Goal: Find contact information: Find contact information

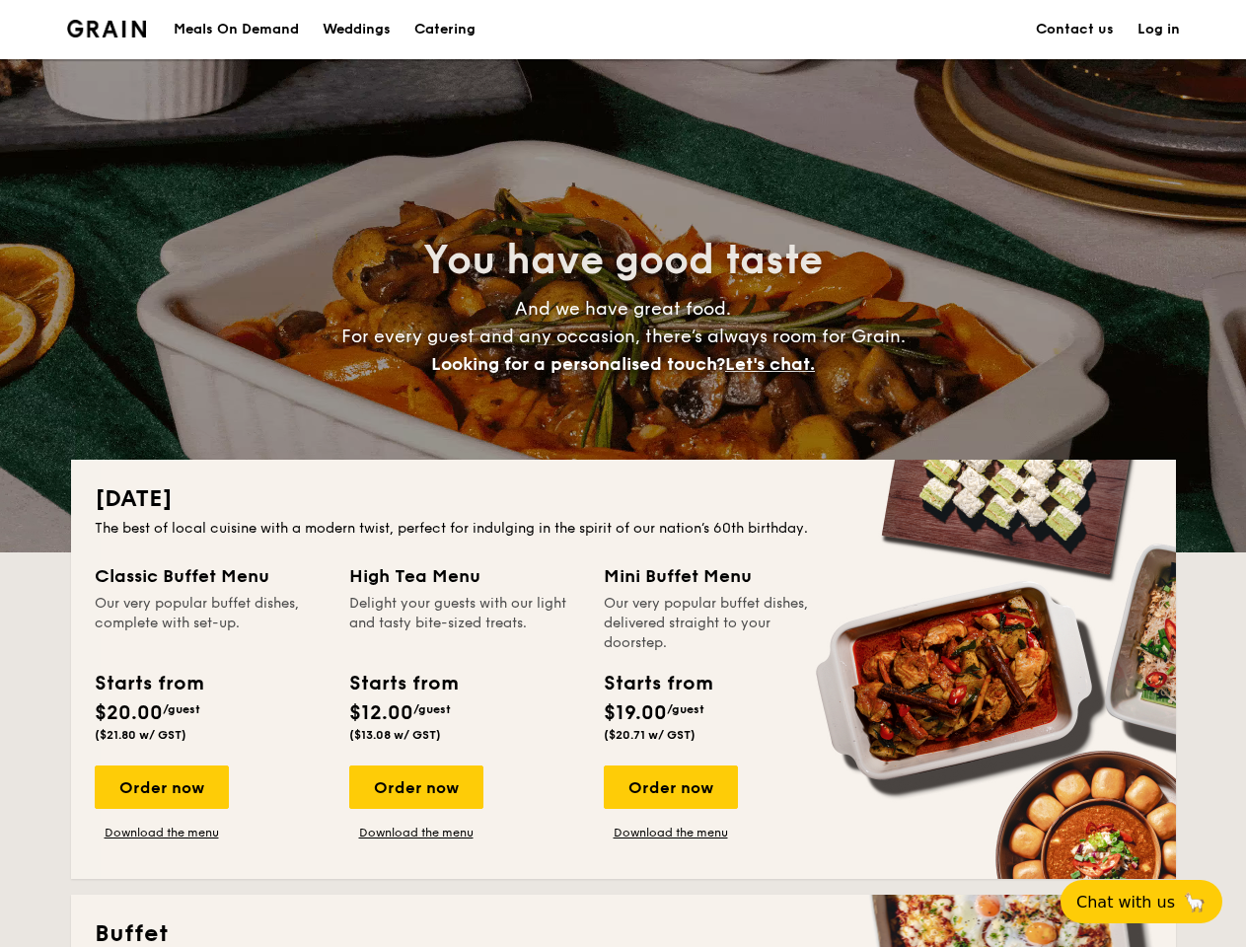
click at [622, 473] on div "[DATE] The best of local cuisine with a modern twist, perfect for indulging in …" at bounding box center [623, 669] width 1105 height 419
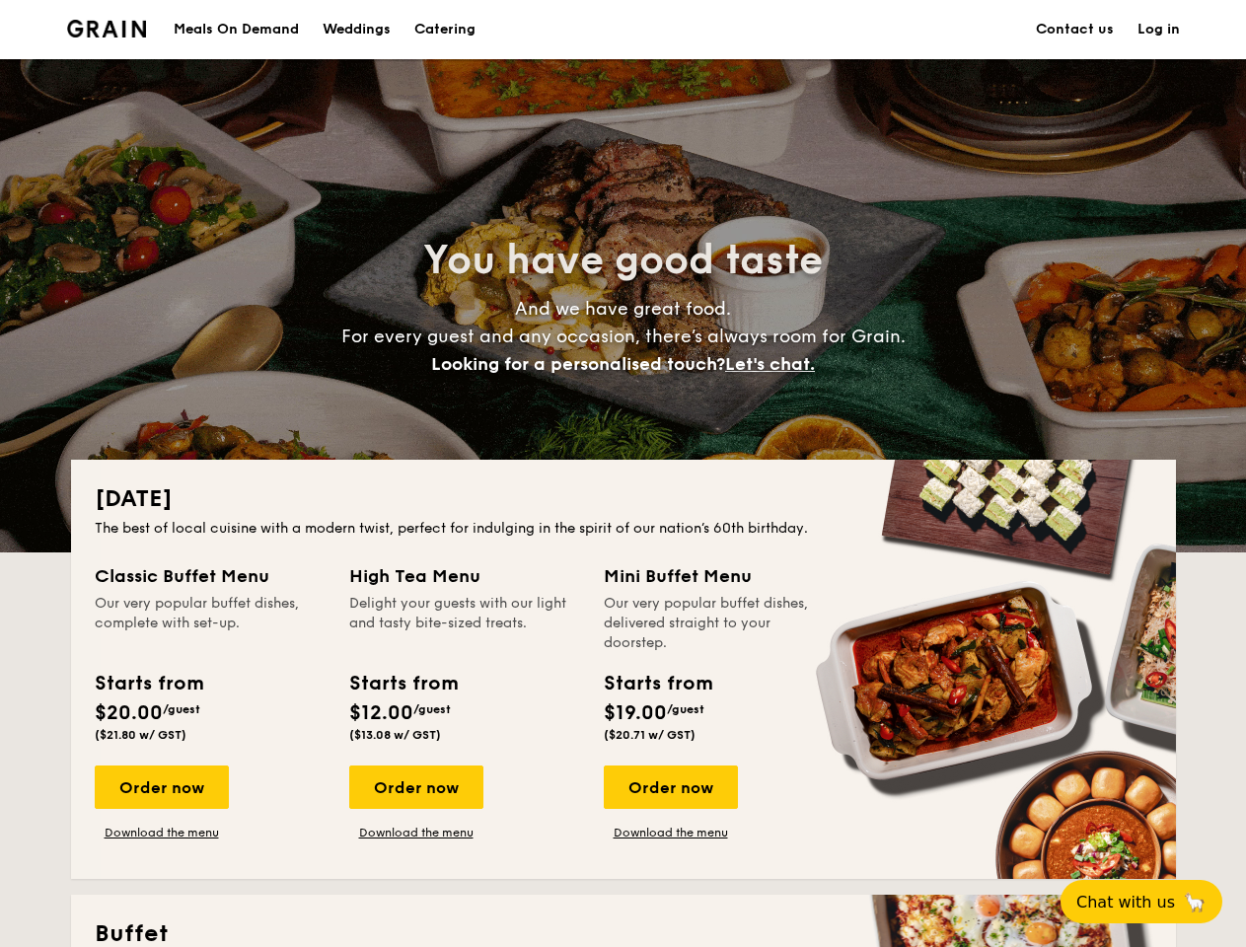
click at [1158, 30] on link "Log in" at bounding box center [1158, 29] width 42 height 59
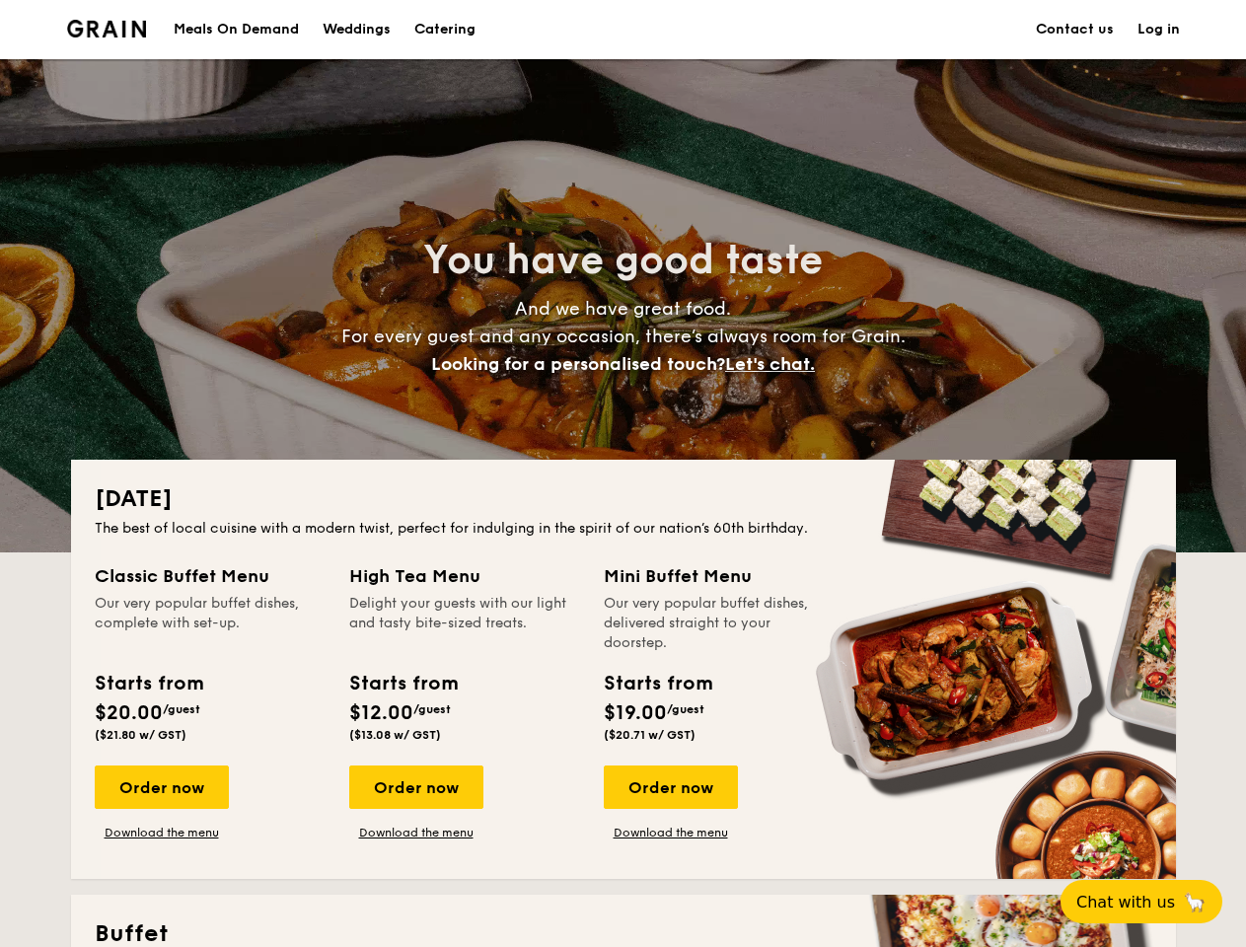
click at [775, 364] on span "Let's chat." at bounding box center [770, 364] width 90 height 22
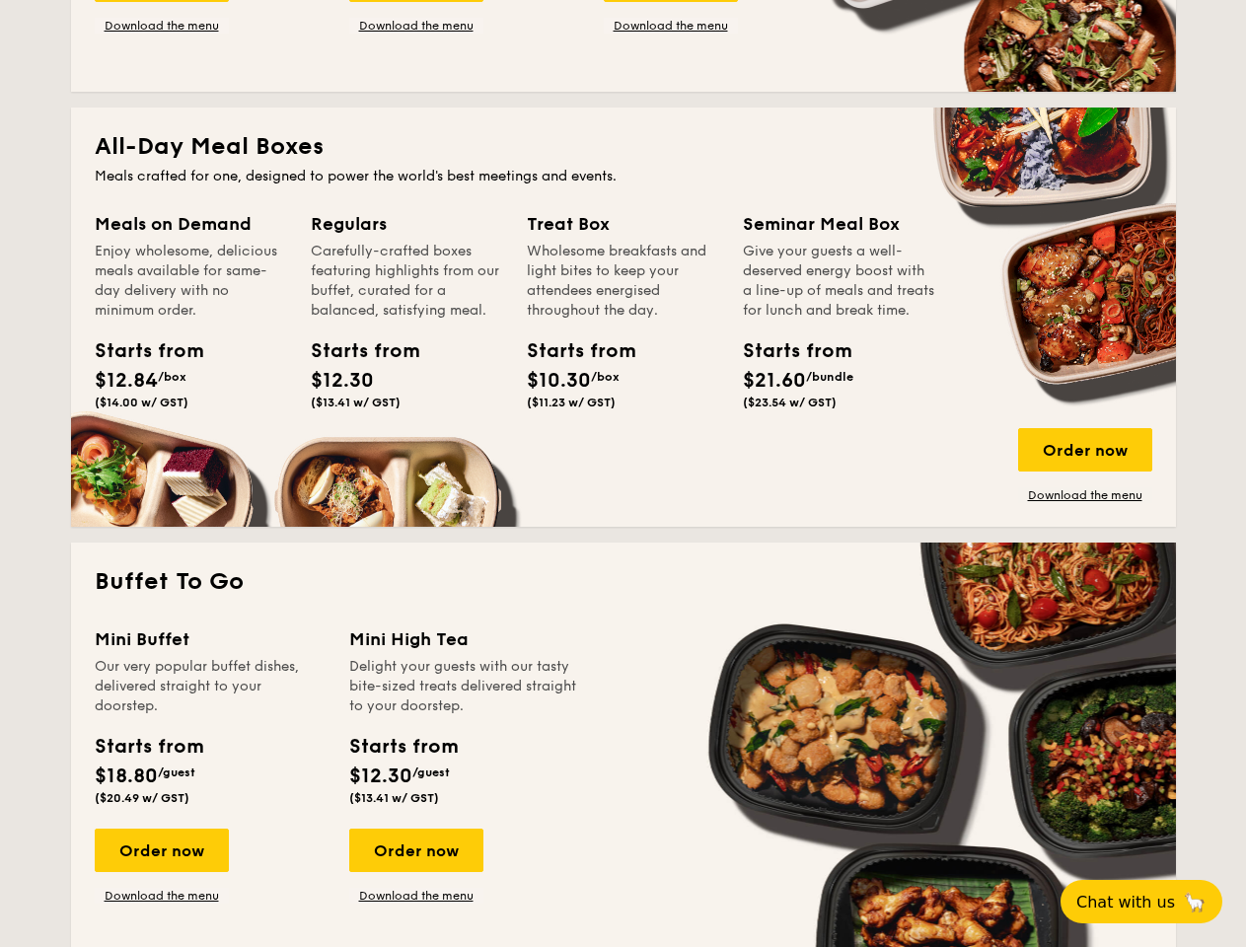
click at [1152, 901] on span "Chat with us" at bounding box center [1125, 902] width 99 height 19
